Goal: Transaction & Acquisition: Subscribe to service/newsletter

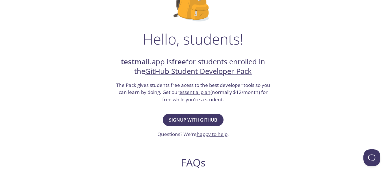
scroll to position [80, 0]
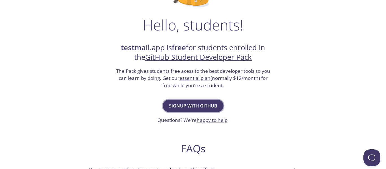
click at [199, 102] on span "Signup with GitHub" at bounding box center [193, 106] width 48 height 8
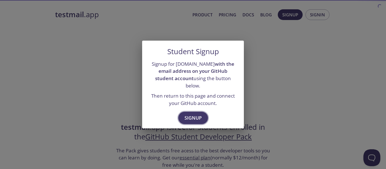
click at [194, 119] on button "Signup" at bounding box center [193, 118] width 30 height 12
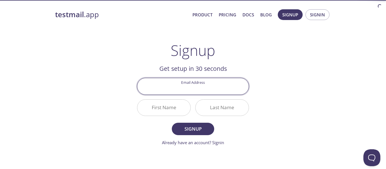
click at [190, 81] on input "Email Address" at bounding box center [192, 86] width 111 height 16
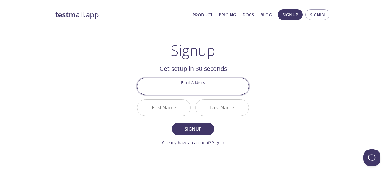
type input "jmekhi22@gmail.com"
click at [169, 107] on input "First Name" at bounding box center [163, 108] width 53 height 16
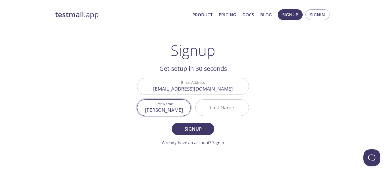
type input "Chrisho"
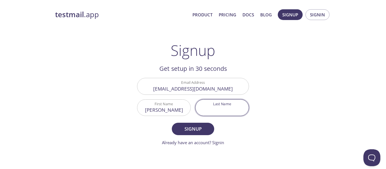
click at [193, 96] on div "Email Address jmekhi22@gmail.com" at bounding box center [193, 86] width 116 height 21
click at [201, 87] on input "jmekhi22@gmail.com" at bounding box center [192, 86] width 111 height 16
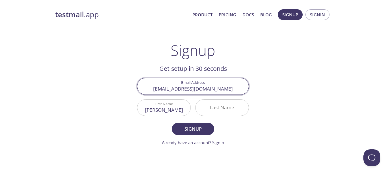
type input "drippy@drippypop.rocks"
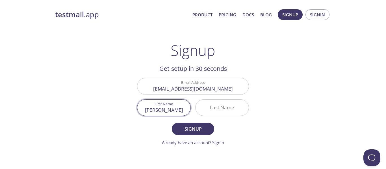
type input "Chrishon"
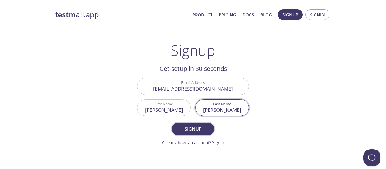
type input "Lamar"
click at [188, 126] on span "Signup" at bounding box center [193, 129] width 30 height 8
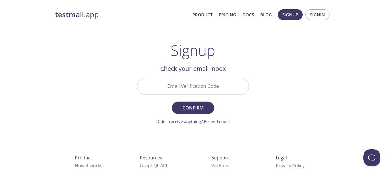
click at [180, 83] on input "Email Verification Code" at bounding box center [192, 86] width 111 height 16
paste input "5VFVAYU"
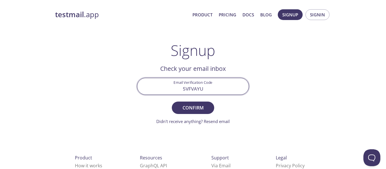
type input "5VFVAYU"
click at [172, 102] on button "Confirm" at bounding box center [193, 108] width 42 height 12
